Goal: Task Accomplishment & Management: Use online tool/utility

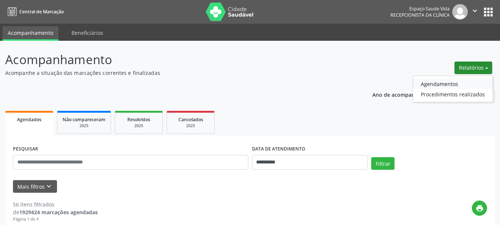
click at [426, 81] on link "Agendamentos" at bounding box center [453, 83] width 80 height 10
select select "*"
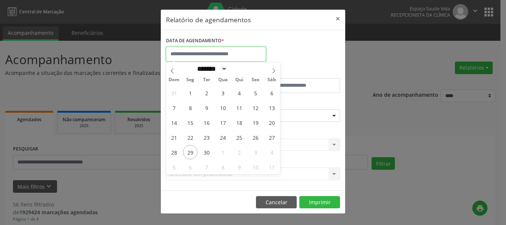
click at [206, 51] on input "text" at bounding box center [216, 54] width 100 height 15
click at [205, 155] on span "30" at bounding box center [206, 152] width 14 height 14
type input "**********"
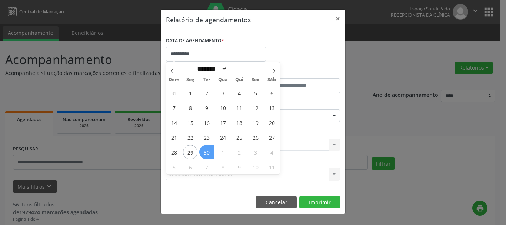
click at [205, 155] on span "30" at bounding box center [206, 152] width 14 height 14
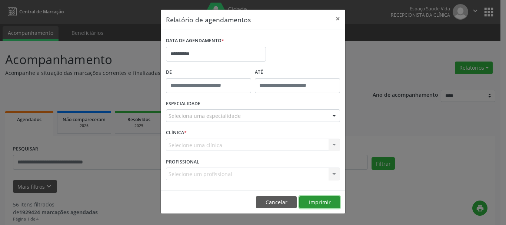
click at [321, 200] on button "Imprimir" at bounding box center [319, 202] width 41 height 13
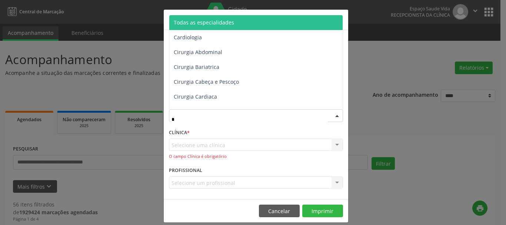
click at [220, 115] on input "*" at bounding box center [249, 119] width 156 height 15
type input "***"
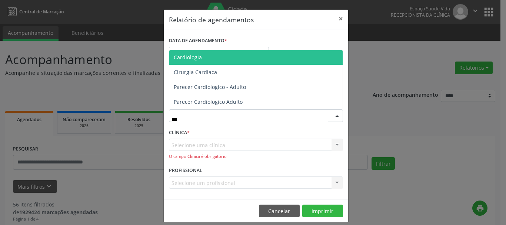
click at [207, 59] on span "Cardiologia" at bounding box center [255, 57] width 173 height 15
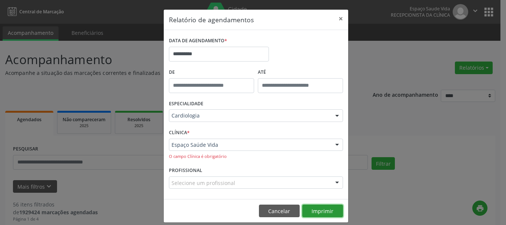
click at [327, 211] on button "Imprimir" at bounding box center [322, 210] width 41 height 13
